Goal: Task Accomplishment & Management: Complete application form

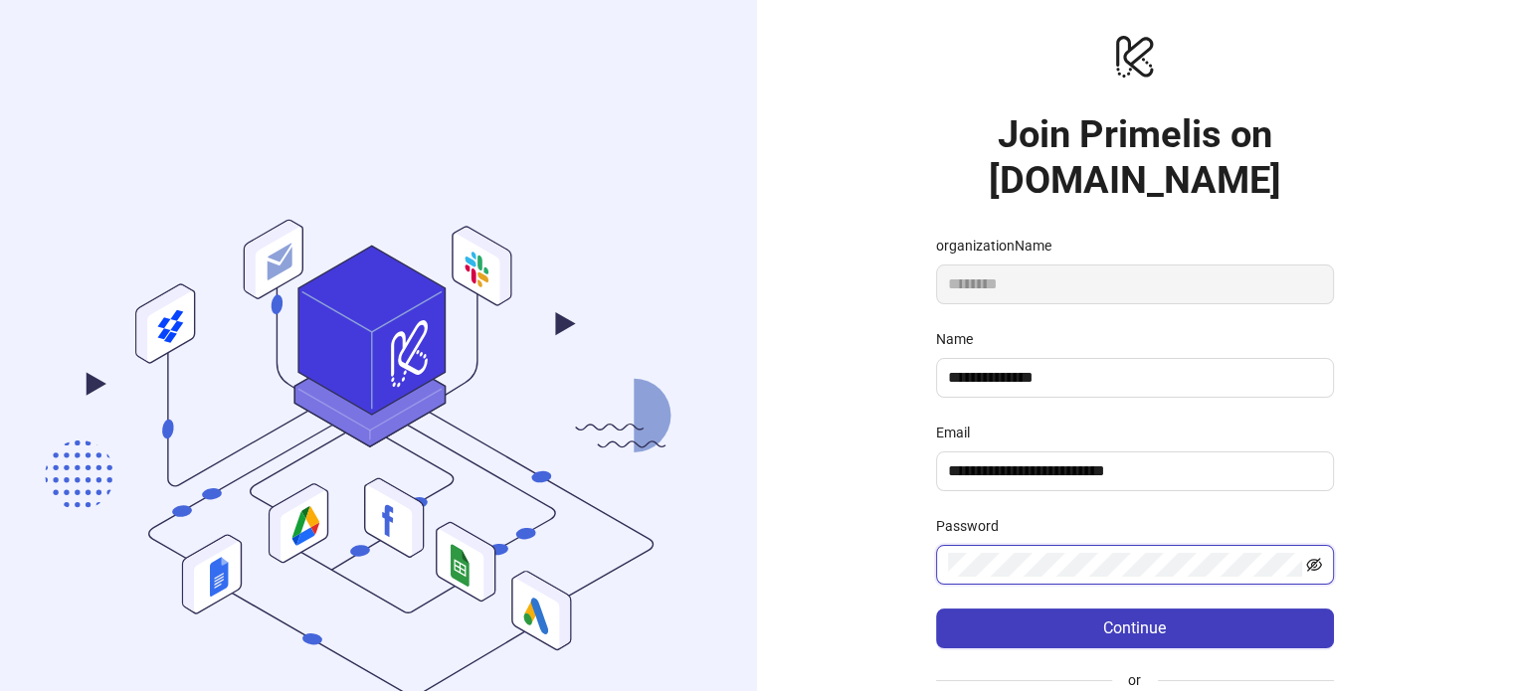
click at [1321, 569] on icon "eye-invisible" at bounding box center [1314, 565] width 16 height 16
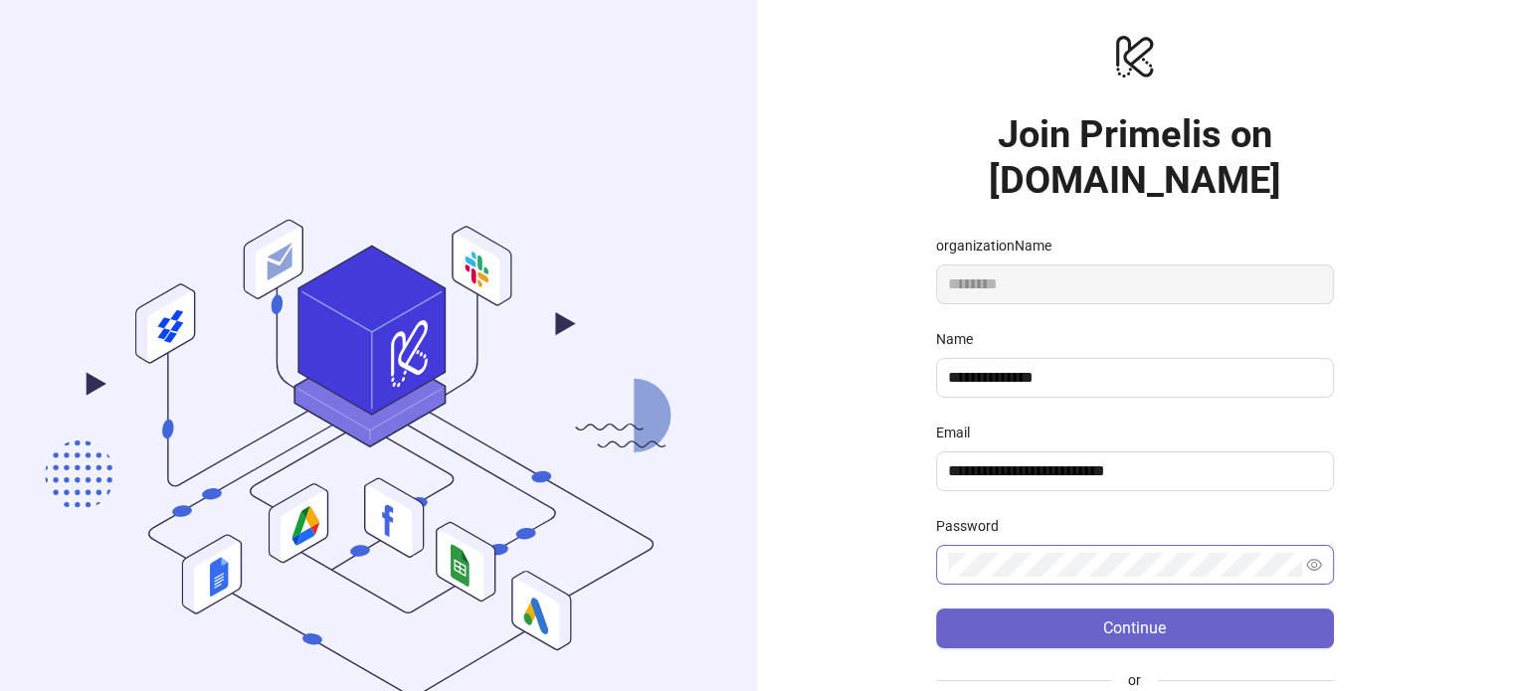
click at [1123, 620] on span "Continue" at bounding box center [1134, 629] width 63 height 18
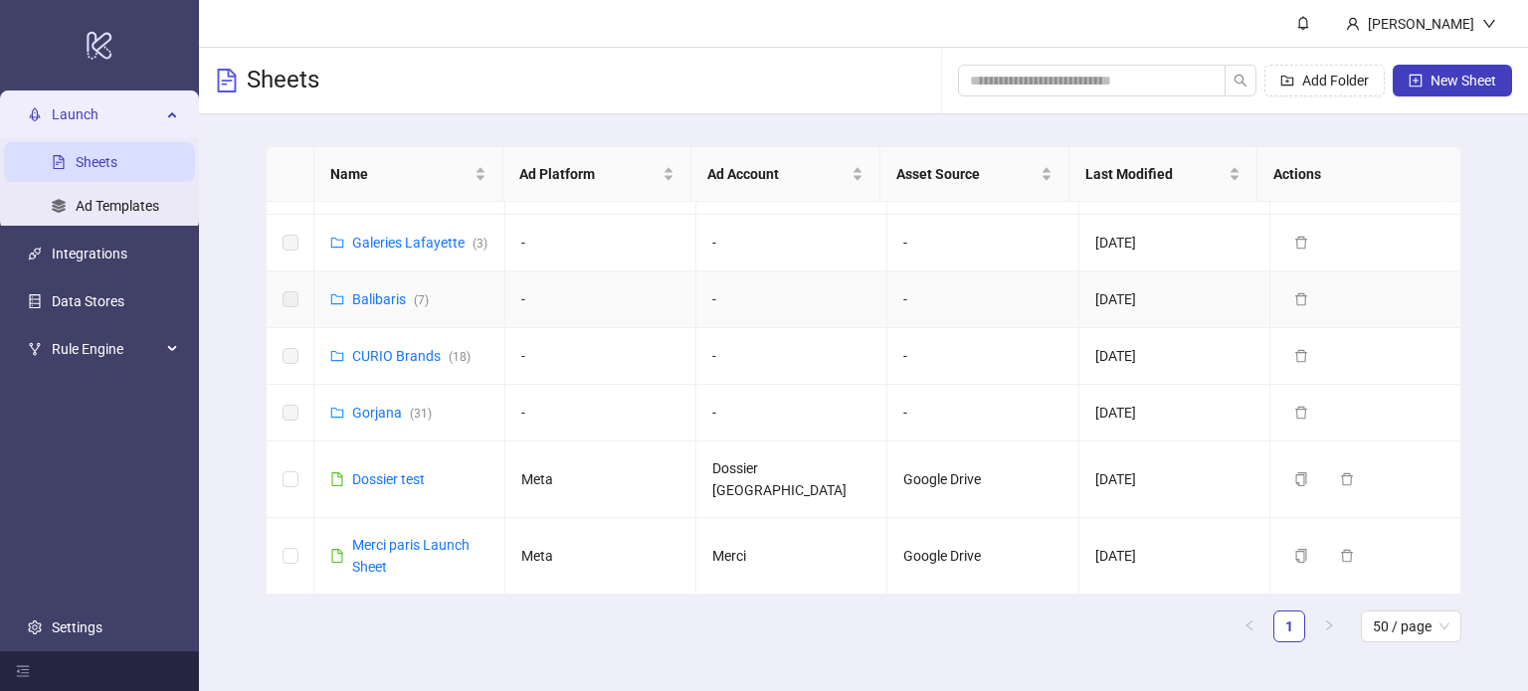
scroll to position [740, 0]
